Goal: Obtain resource: Download file/media

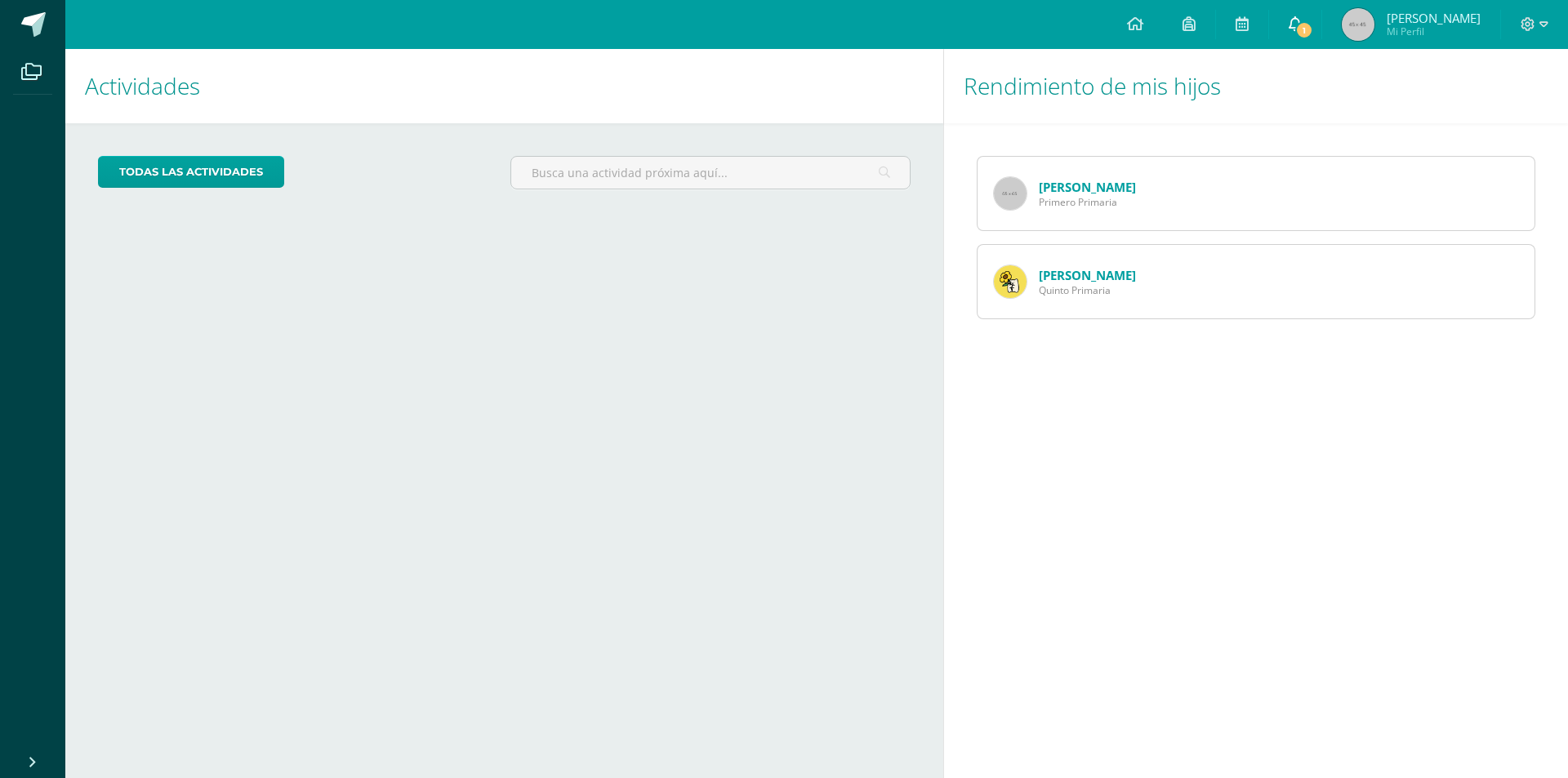
click at [1296, 29] on span "1" at bounding box center [1304, 30] width 18 height 18
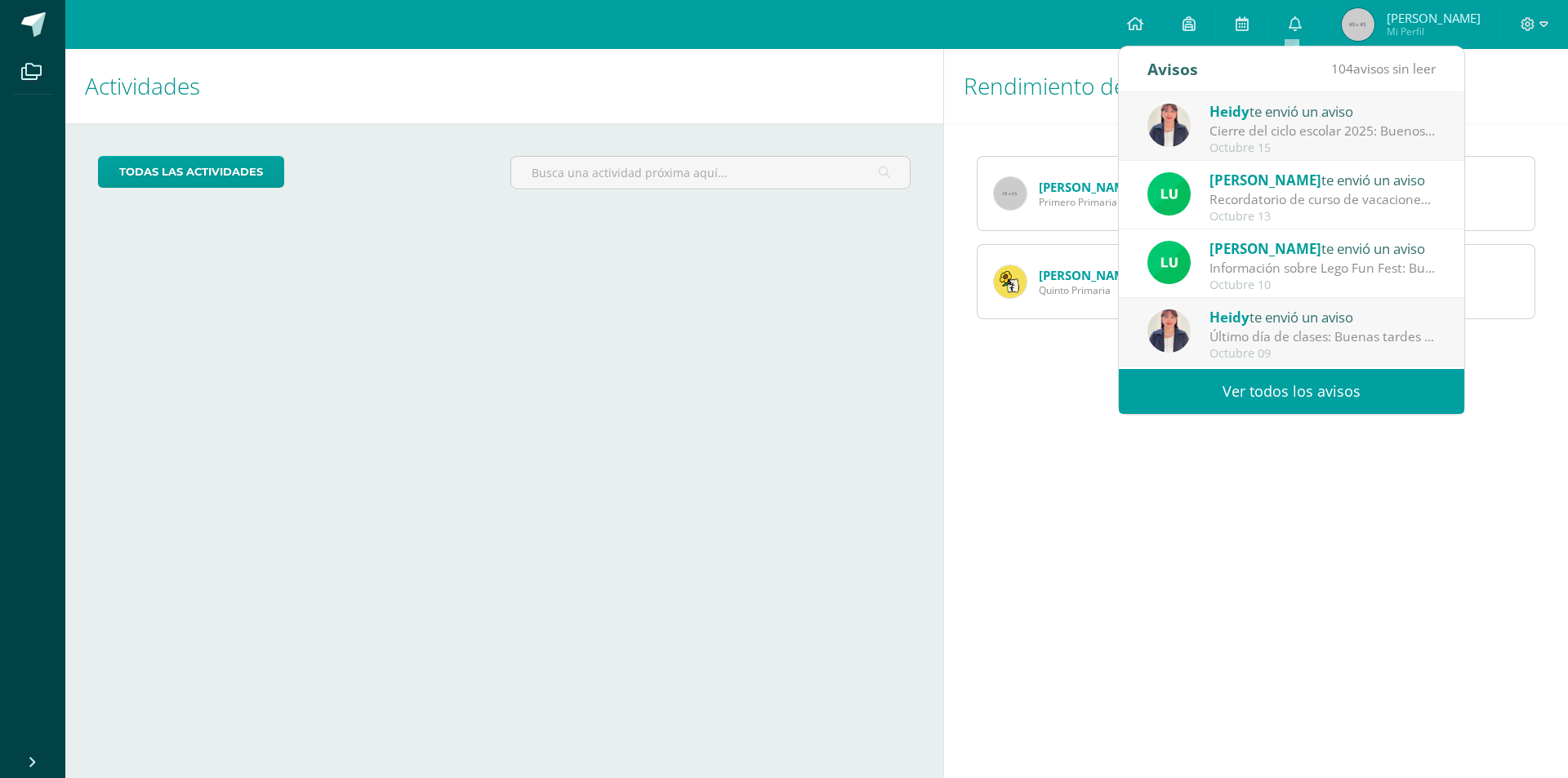
click at [1259, 132] on div "Cierre del ciclo escolar 2025: Buenos días apreciadas familias de Primero Prima…" at bounding box center [1323, 131] width 227 height 19
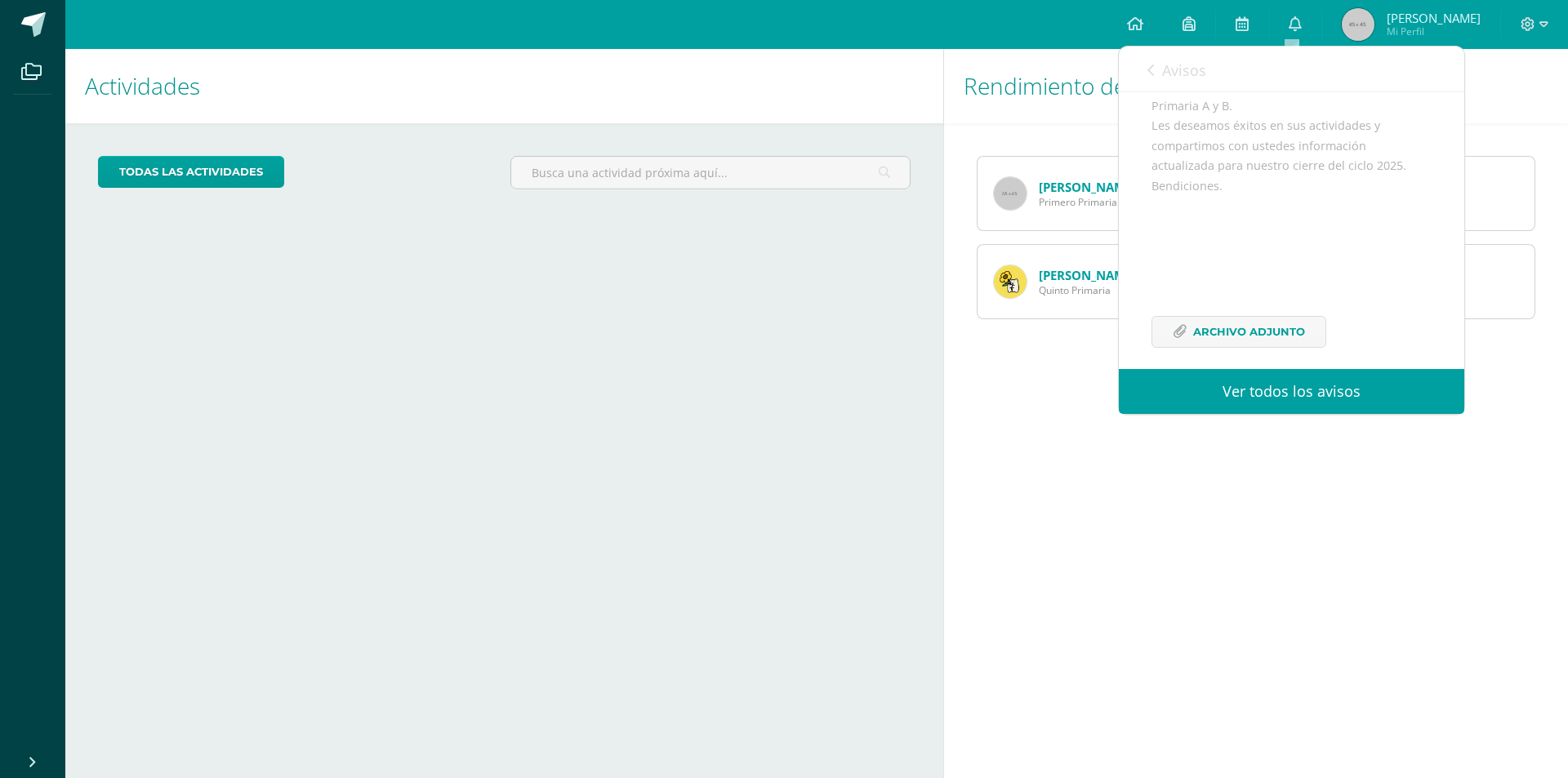
scroll to position [219, 0]
click at [1215, 316] on span "Archivo Adjunto" at bounding box center [1250, 316] width 112 height 30
click at [1159, 74] on link "Avisos" at bounding box center [1177, 70] width 59 height 47
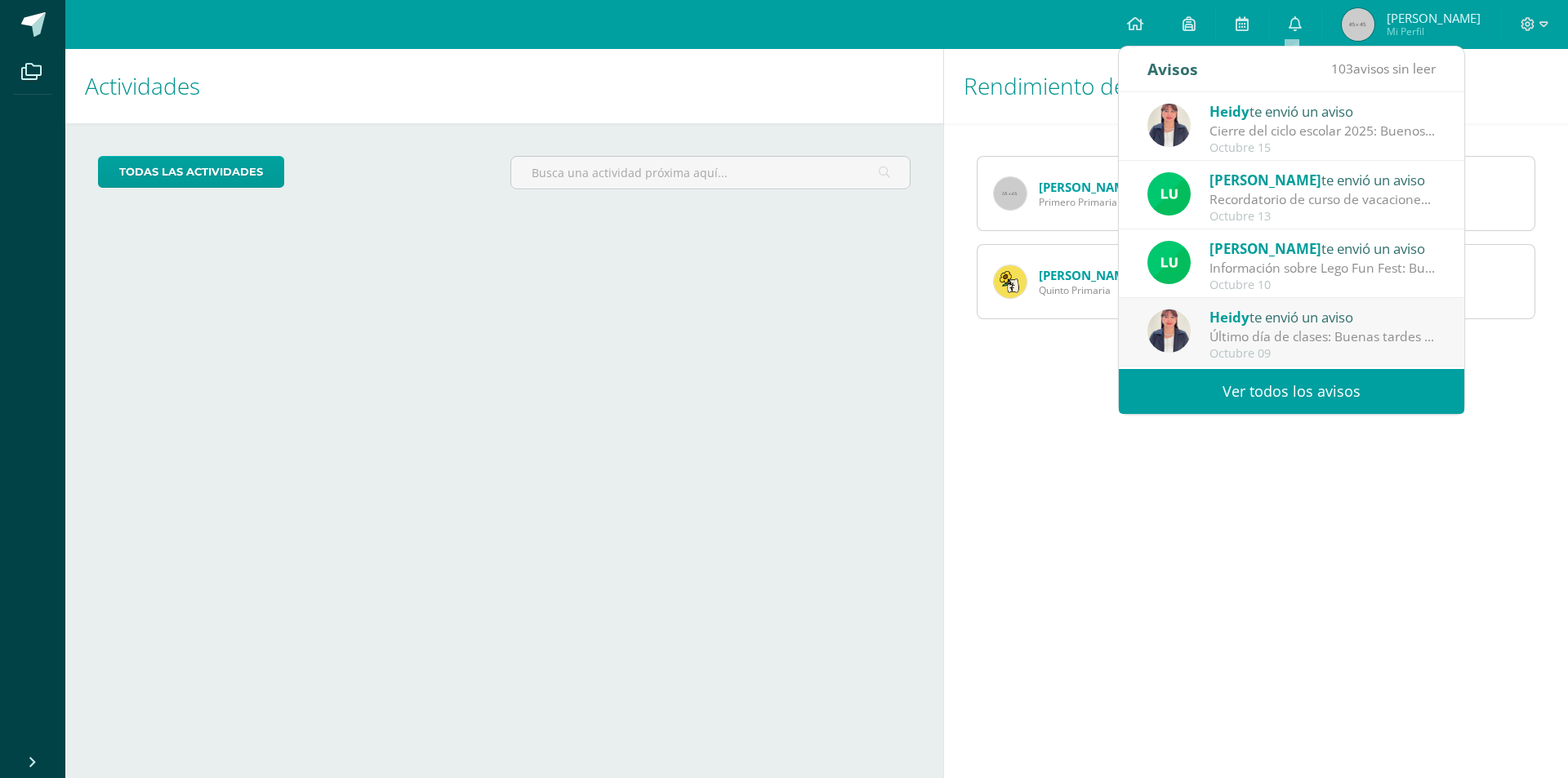
click at [1287, 189] on div "[PERSON_NAME] te envió un aviso" at bounding box center [1323, 180] width 227 height 22
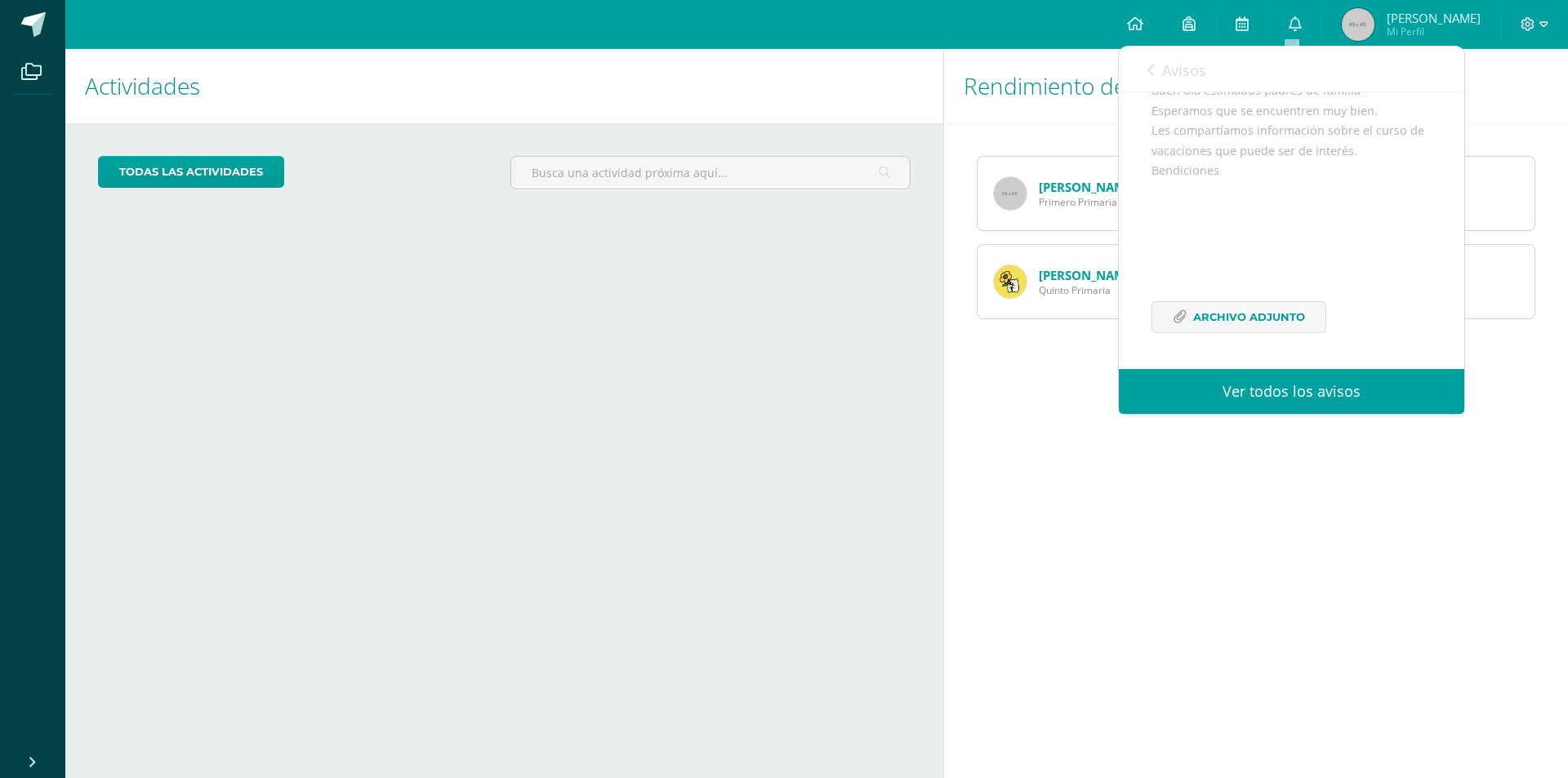
click at [1146, 71] on div "Avisos 103 avisos sin leer Avisos" at bounding box center [1291, 69] width 345 height 46
click at [1152, 71] on icon at bounding box center [1150, 70] width 7 height 13
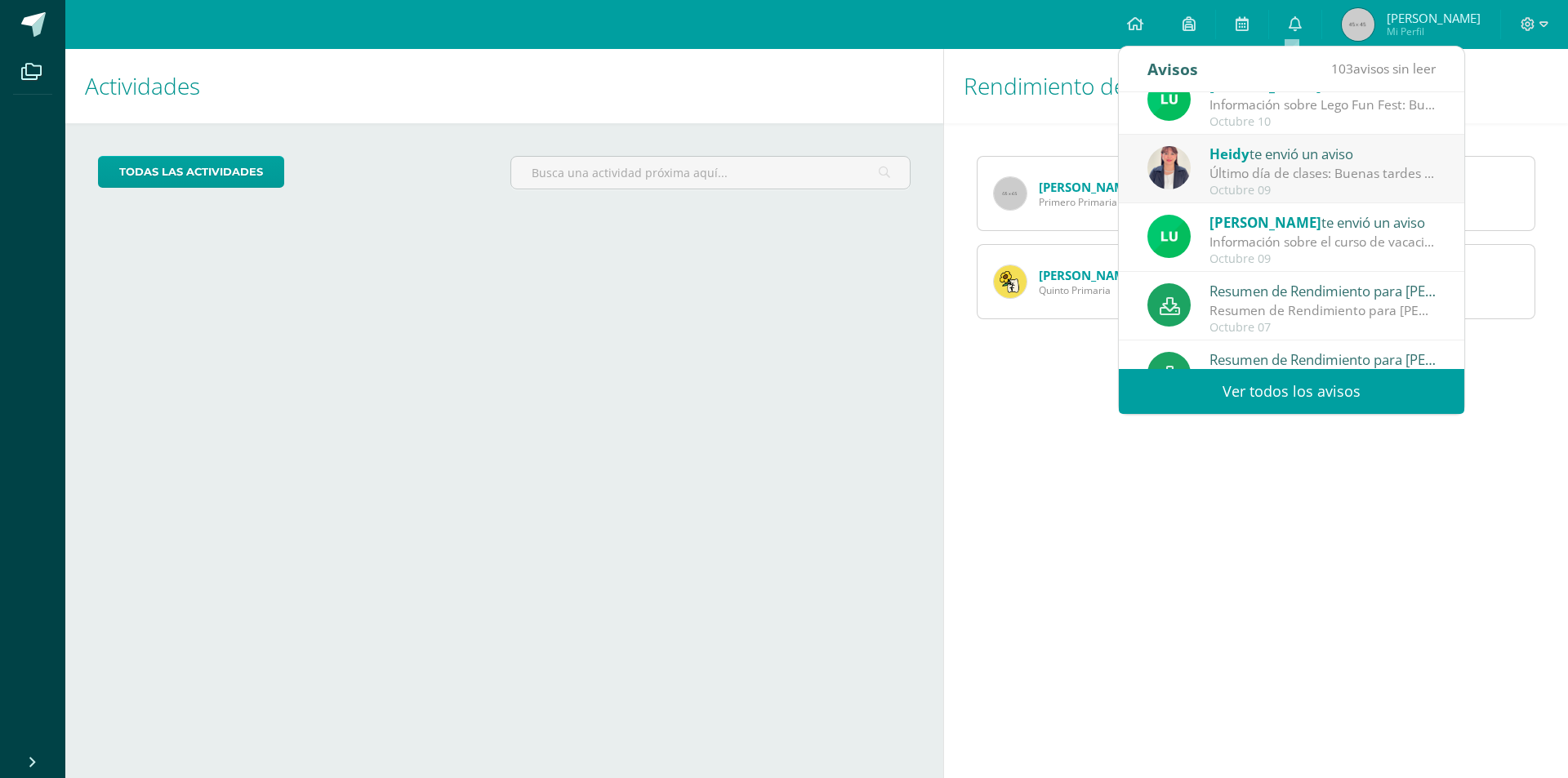
scroll to position [245, 0]
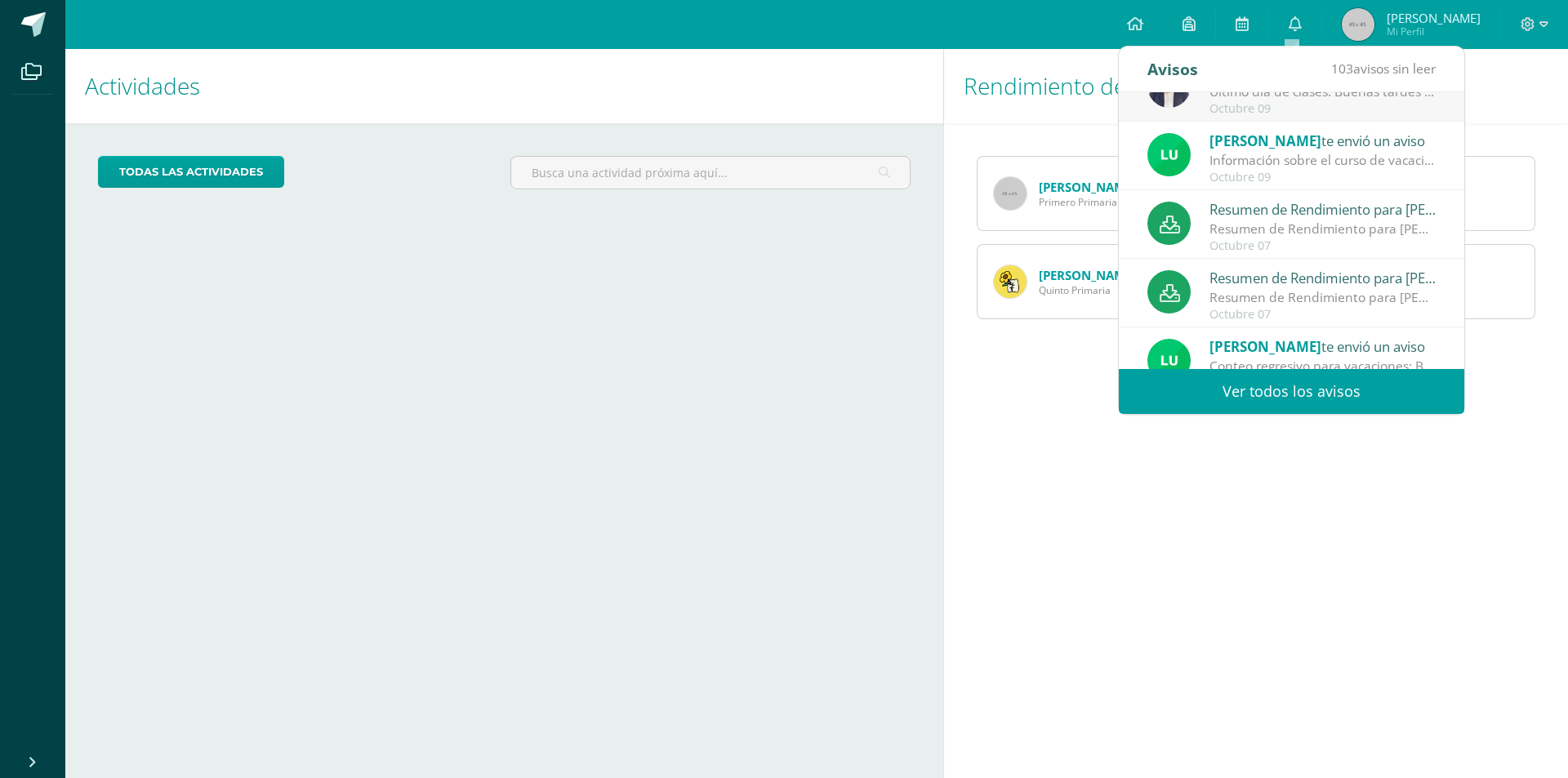
click at [1341, 234] on div "Resumen de Rendimiento para [PERSON_NAME]" at bounding box center [1323, 229] width 227 height 19
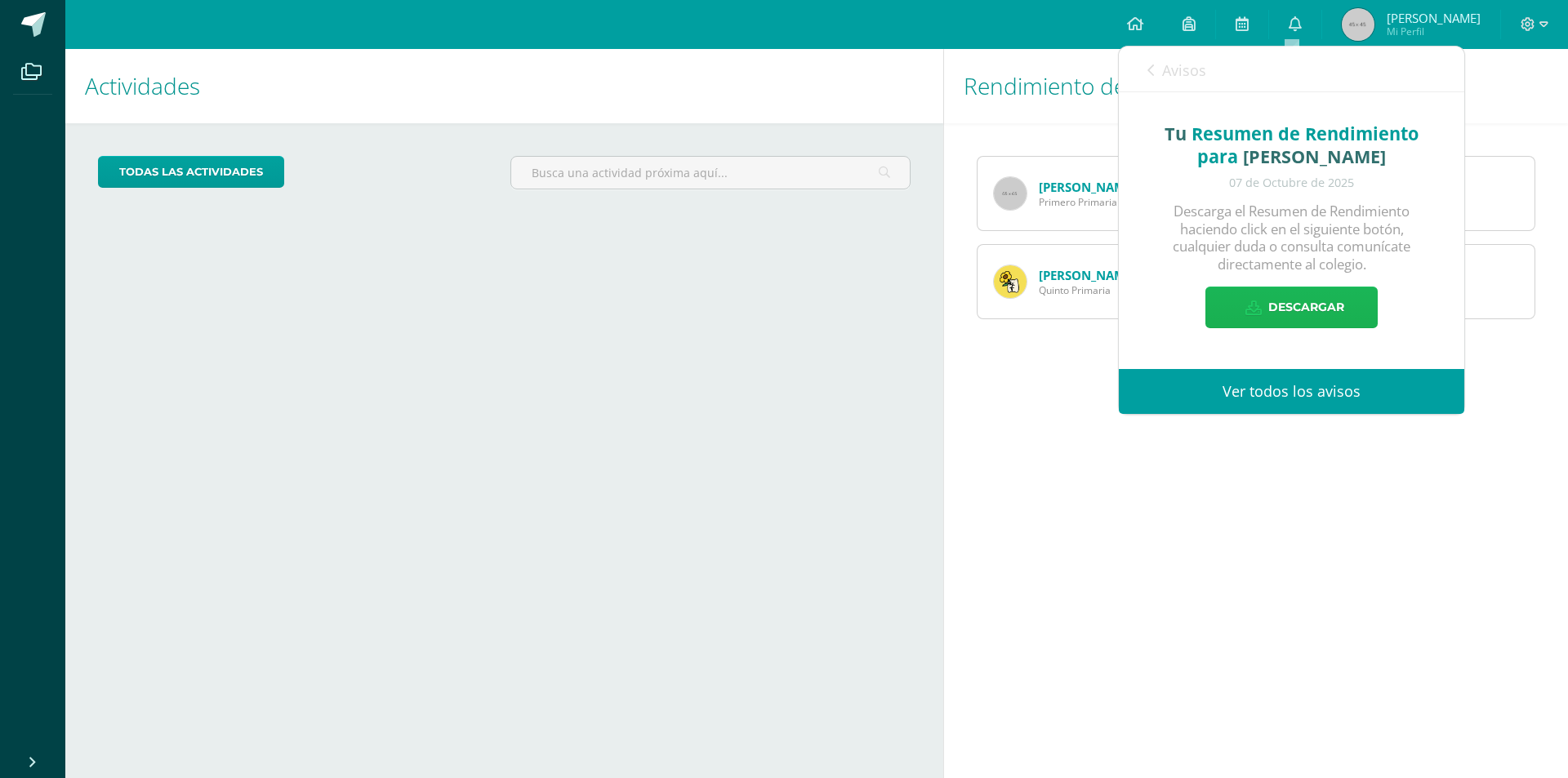
click at [1283, 308] on span "Descargar" at bounding box center [1306, 307] width 76 height 40
click at [1150, 67] on icon at bounding box center [1150, 70] width 7 height 13
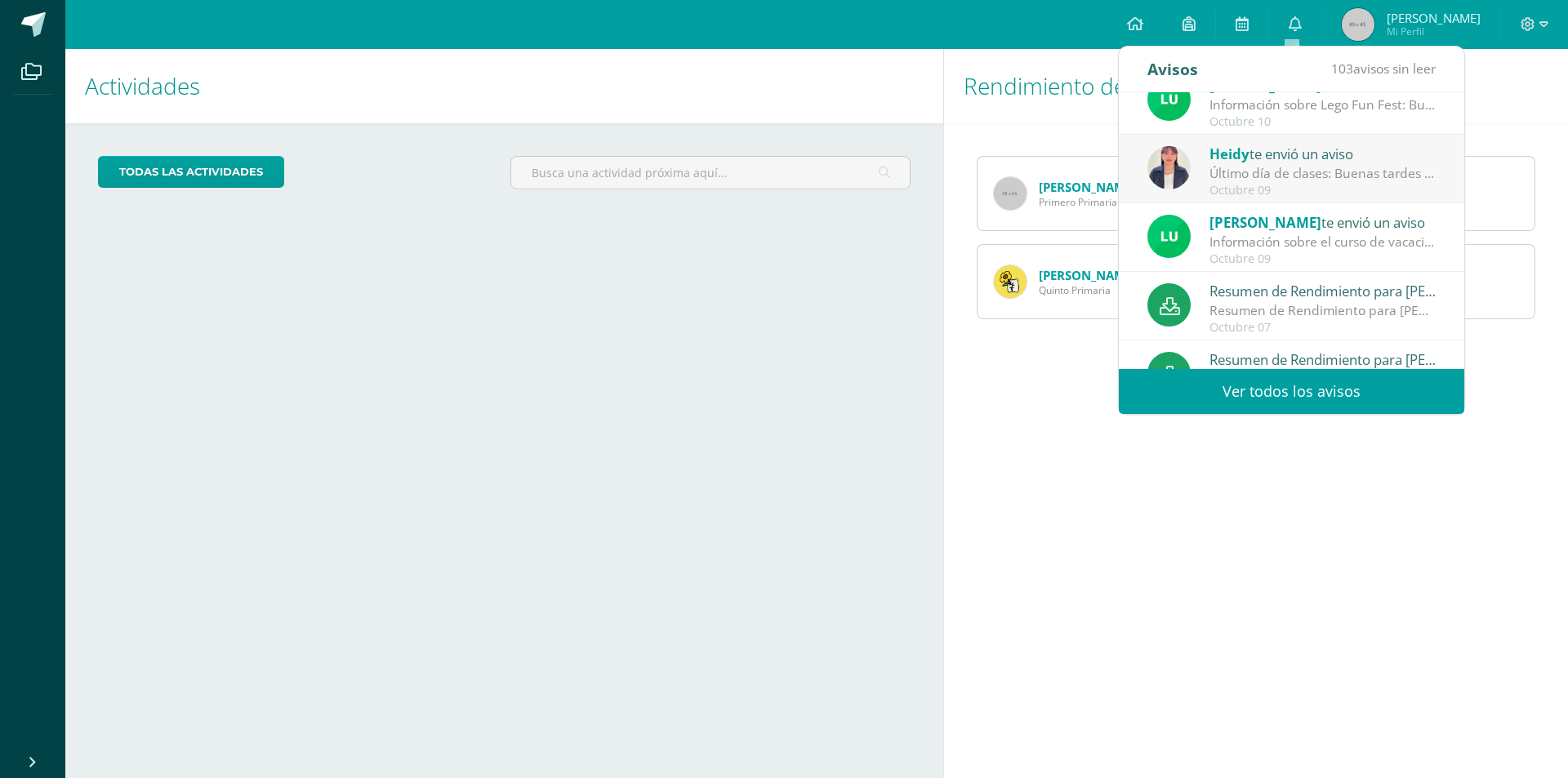
scroll to position [245, 0]
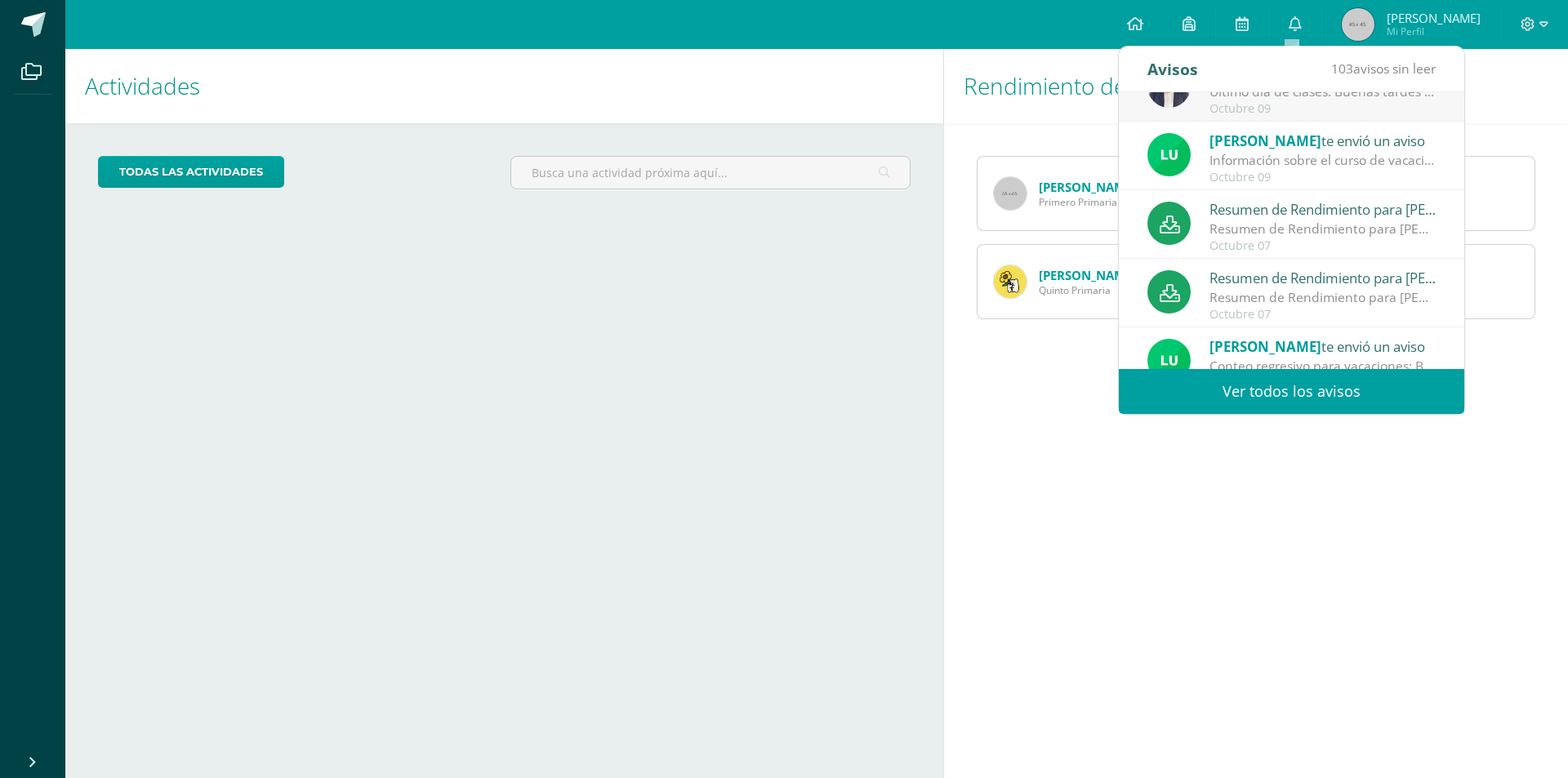
click at [1283, 285] on div "Resumen de Rendimiento para [PERSON_NAME]" at bounding box center [1323, 277] width 227 height 22
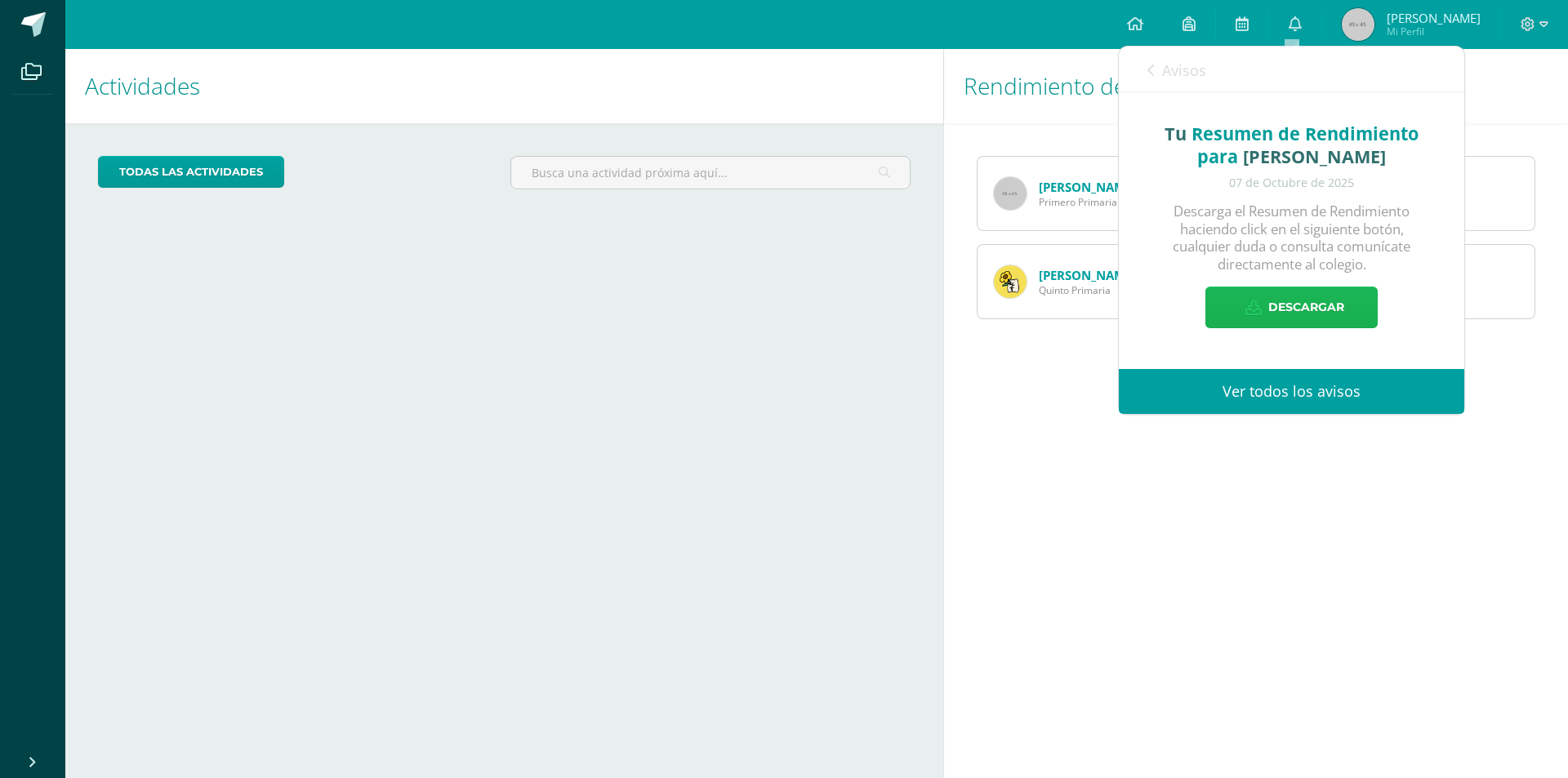
click at [1287, 304] on span "Descargar" at bounding box center [1306, 307] width 76 height 40
click at [1150, 71] on icon at bounding box center [1150, 70] width 7 height 13
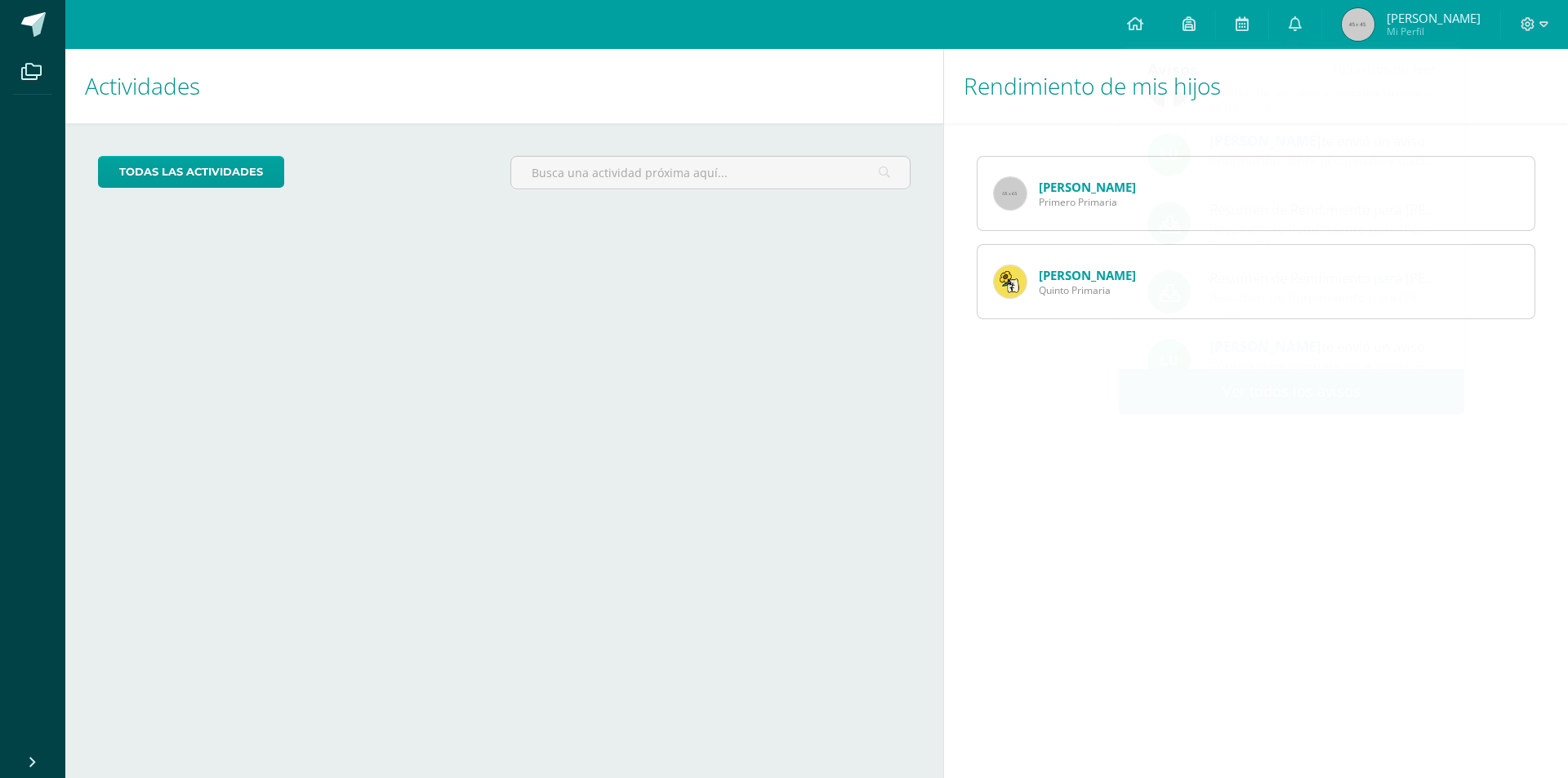
click at [1497, 83] on h1 "Rendimiento de mis hijos" at bounding box center [1255, 85] width 585 height 74
